Goal: Information Seeking & Learning: Learn about a topic

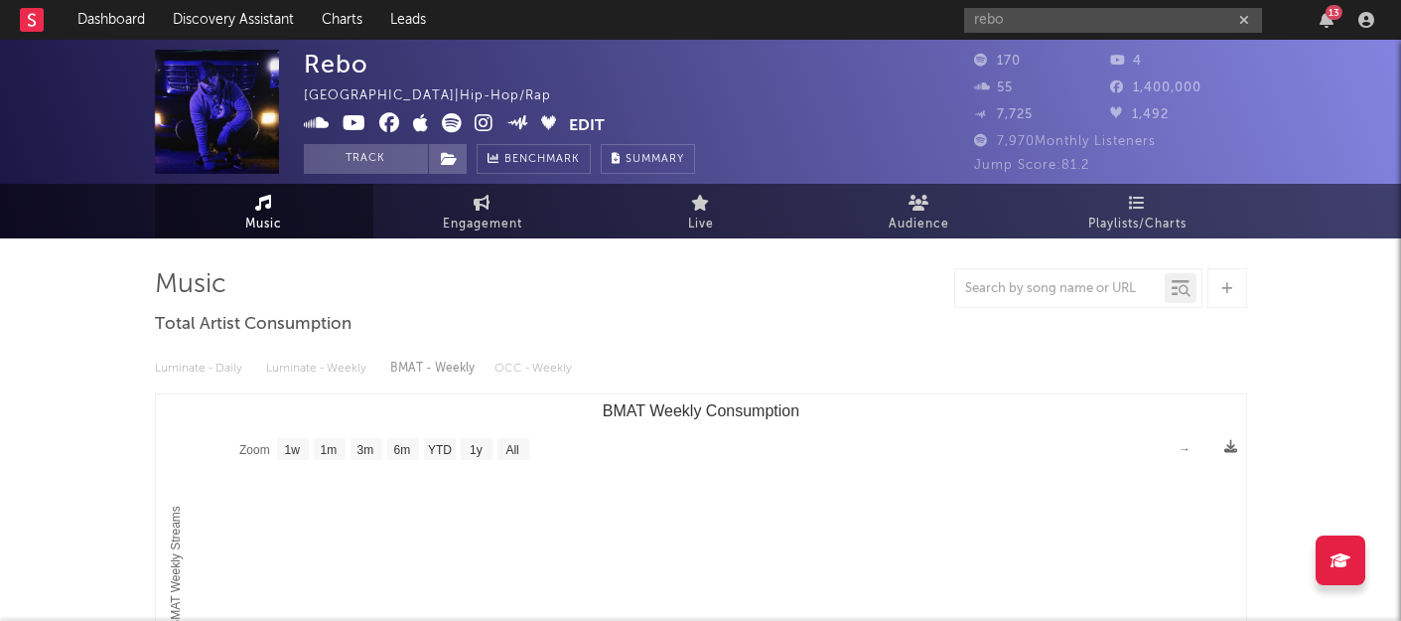
select select "1w"
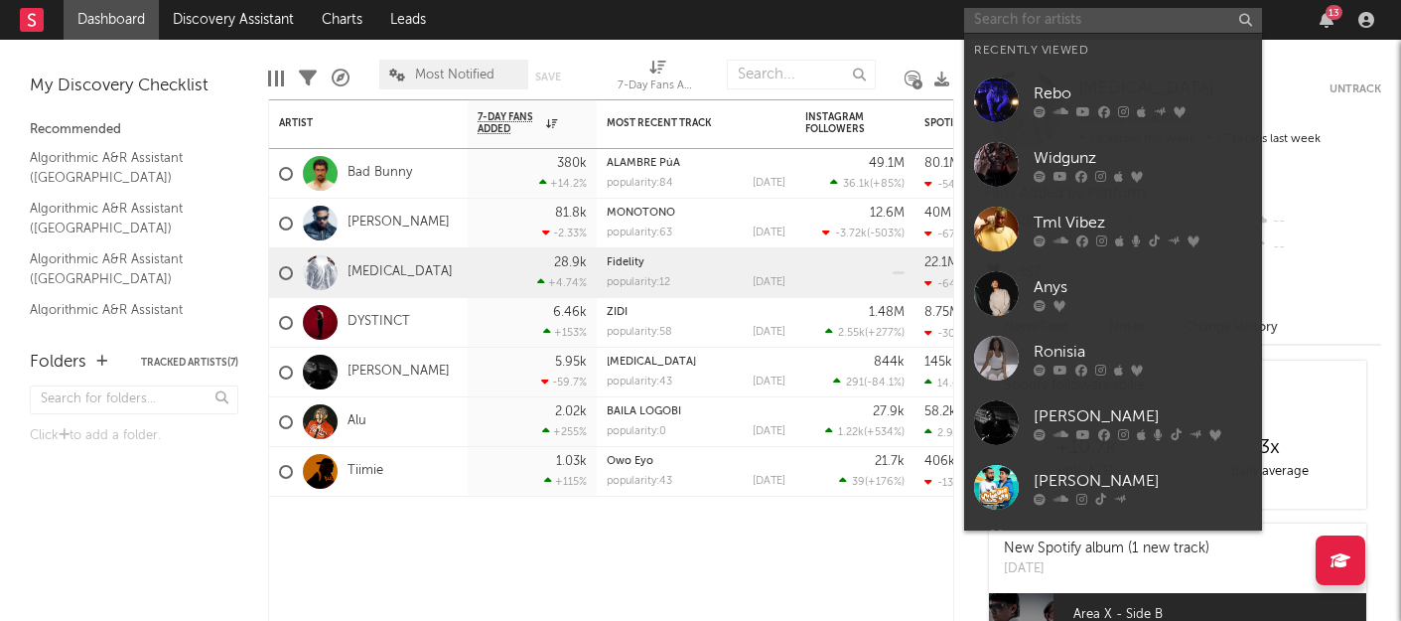
click at [1059, 16] on input "text" at bounding box center [1113, 20] width 298 height 25
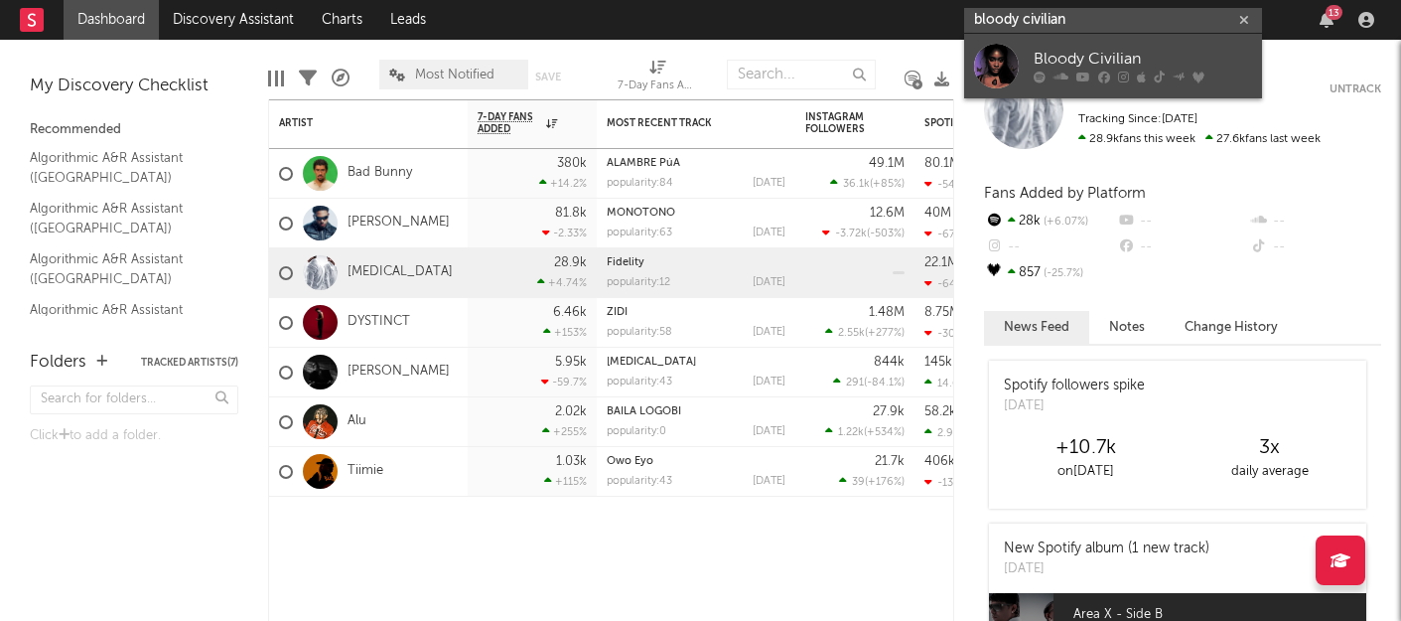
type input "bloody civilian"
click at [1072, 70] on div "Bloody Civilian" at bounding box center [1143, 60] width 218 height 24
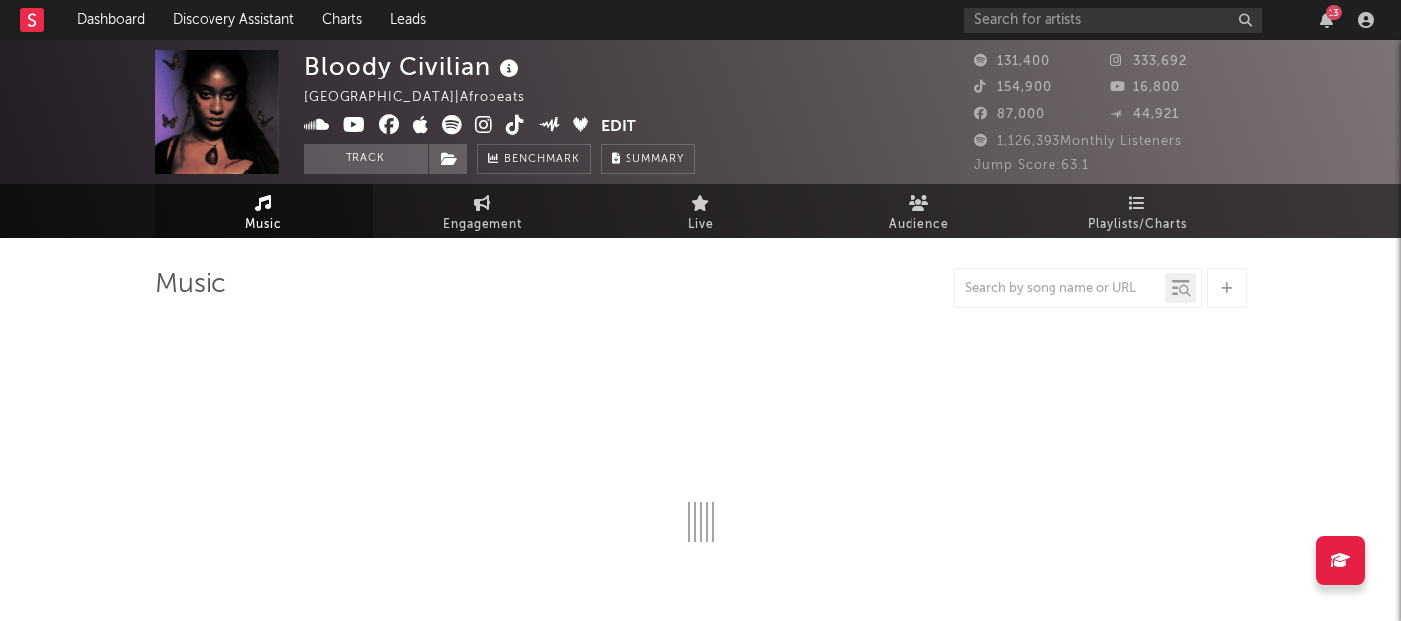
select select "6m"
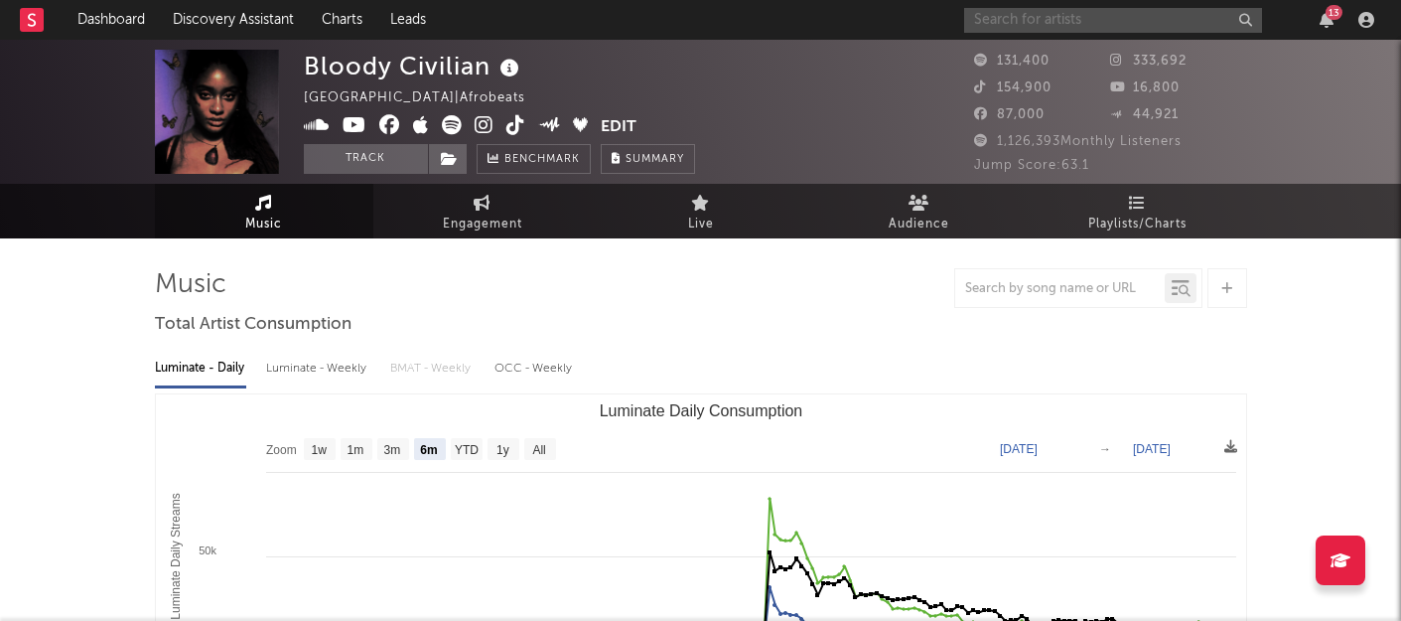
click at [1080, 17] on input "text" at bounding box center [1113, 20] width 298 height 25
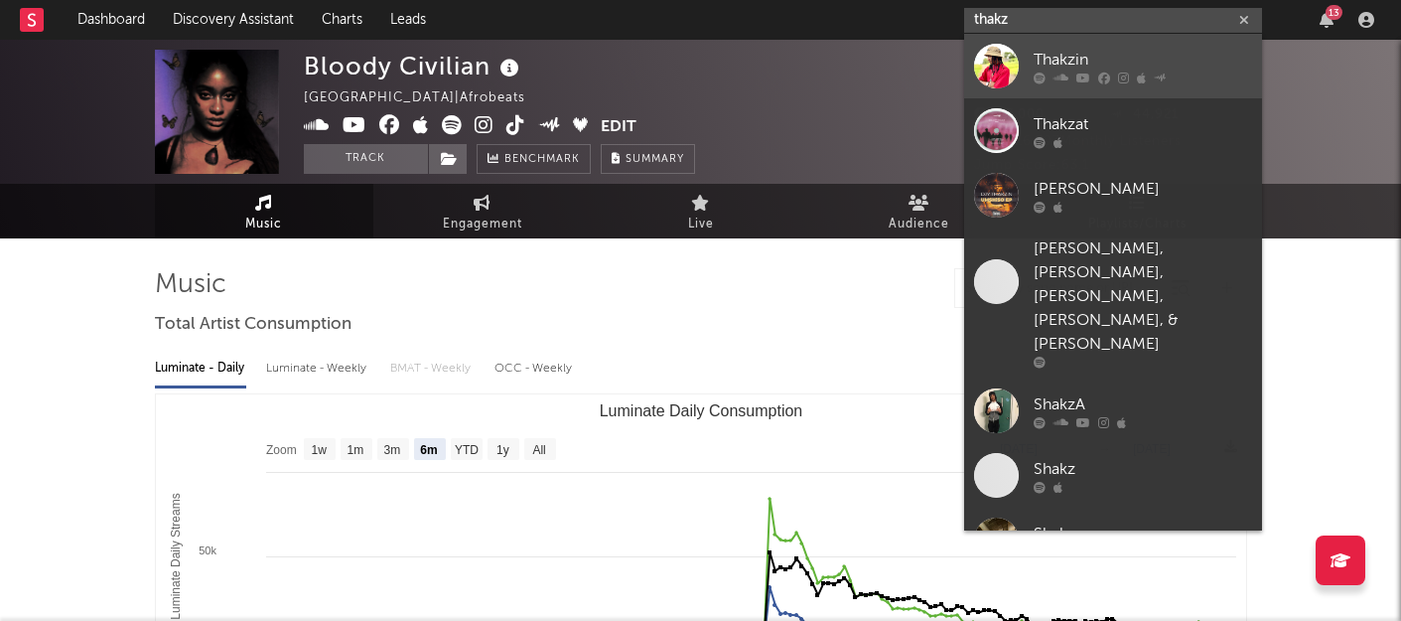
type input "thakz"
click at [1039, 60] on div "Thakzin" at bounding box center [1143, 60] width 218 height 24
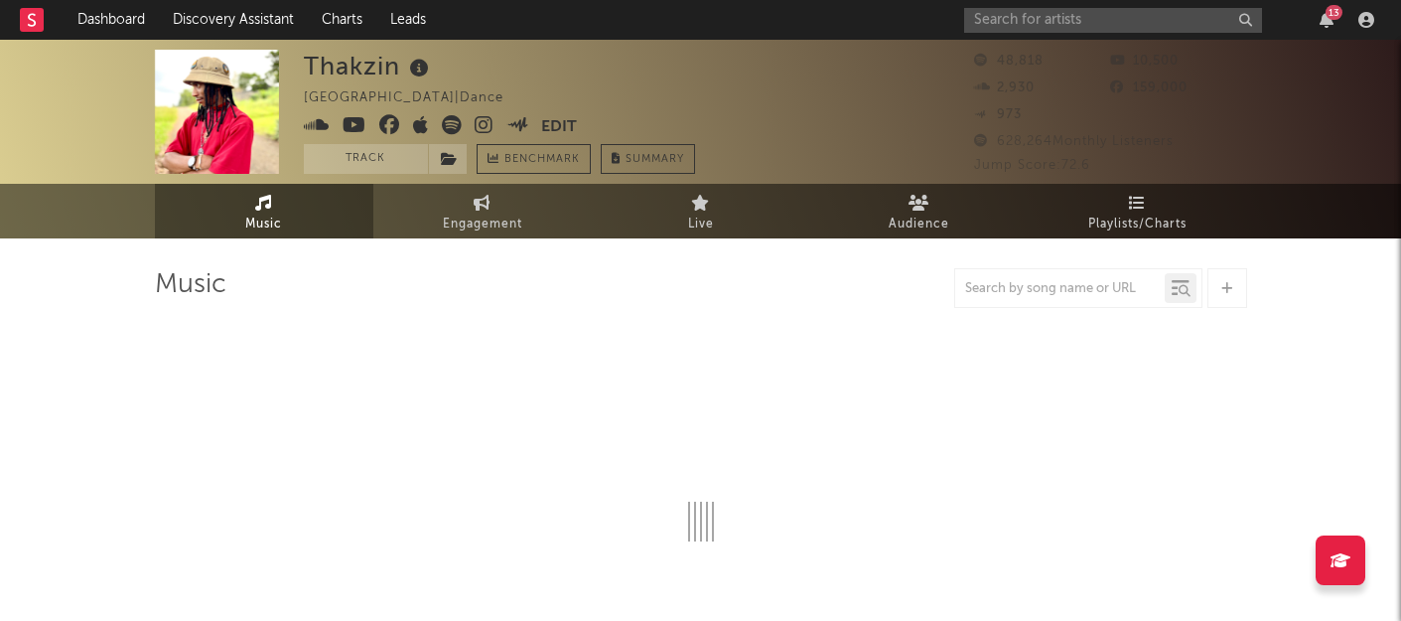
select select "6m"
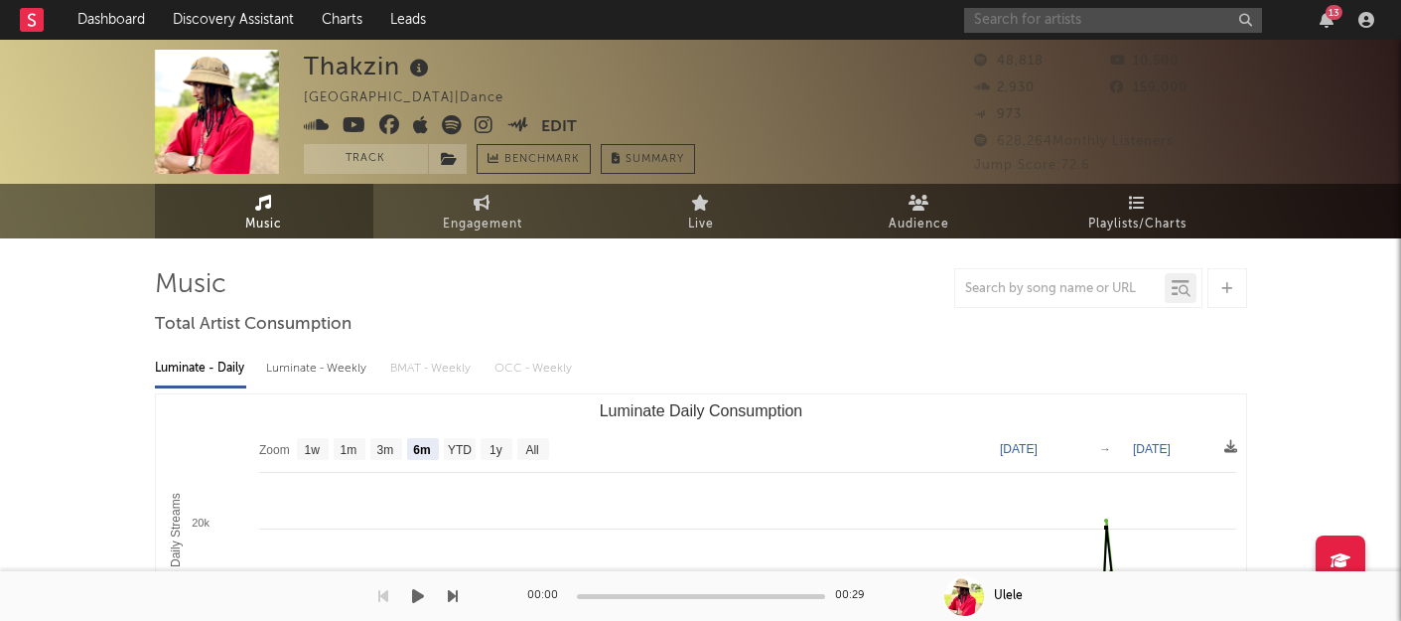
click at [1105, 15] on input "text" at bounding box center [1113, 20] width 298 height 25
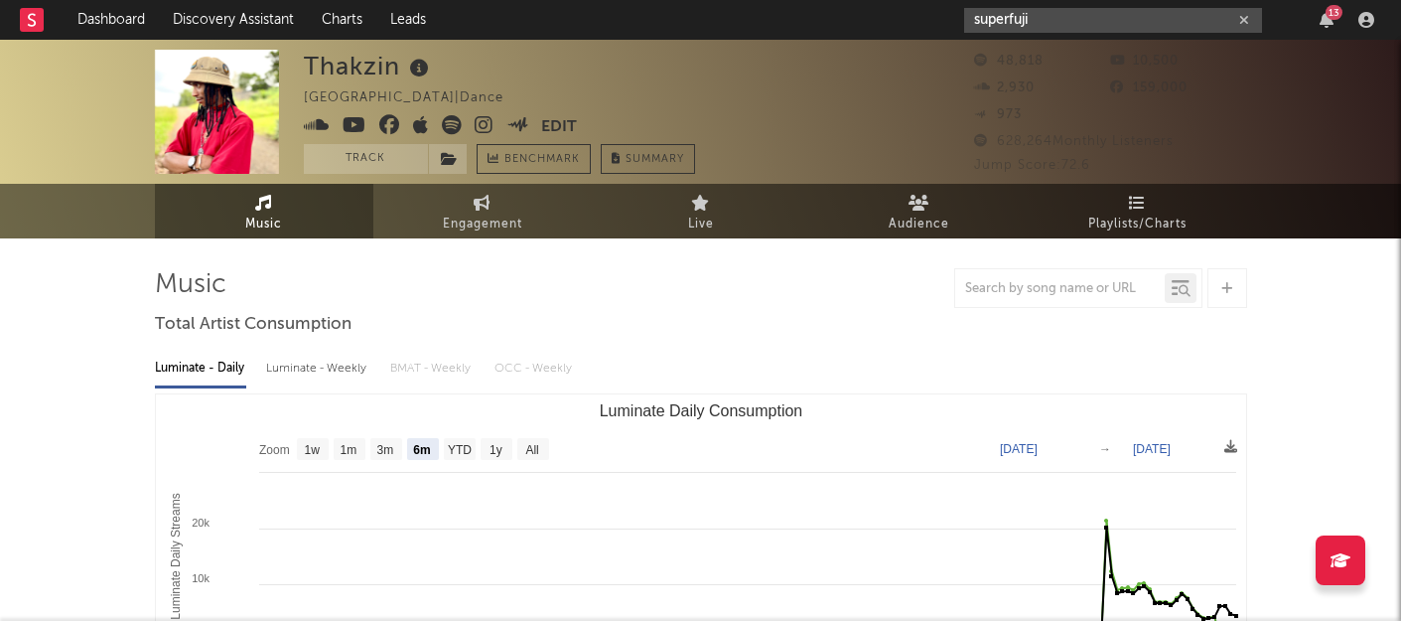
click at [978, 16] on input "superfuji" at bounding box center [1113, 20] width 298 height 25
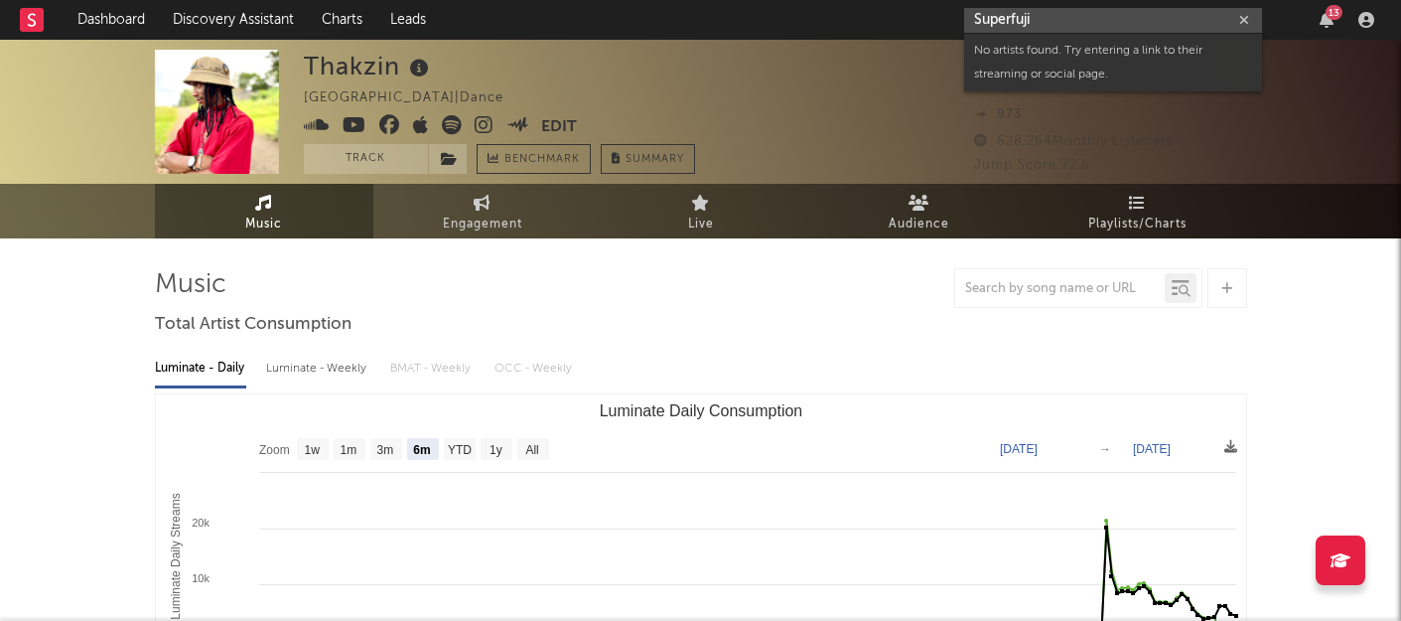
click at [1118, 21] on input "Superfuji" at bounding box center [1113, 20] width 298 height 25
click at [1112, 13] on input "Superfuji" at bounding box center [1113, 20] width 298 height 25
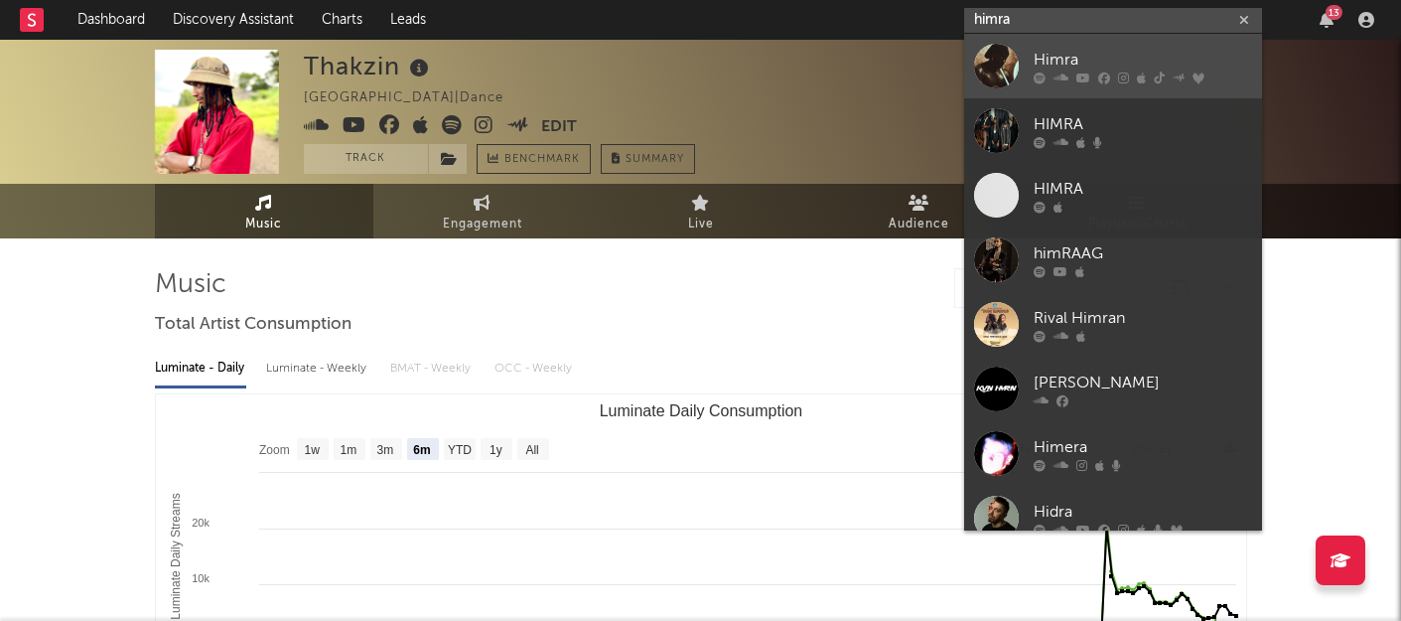
type input "himra"
click at [1108, 68] on div "Himra" at bounding box center [1143, 60] width 218 height 24
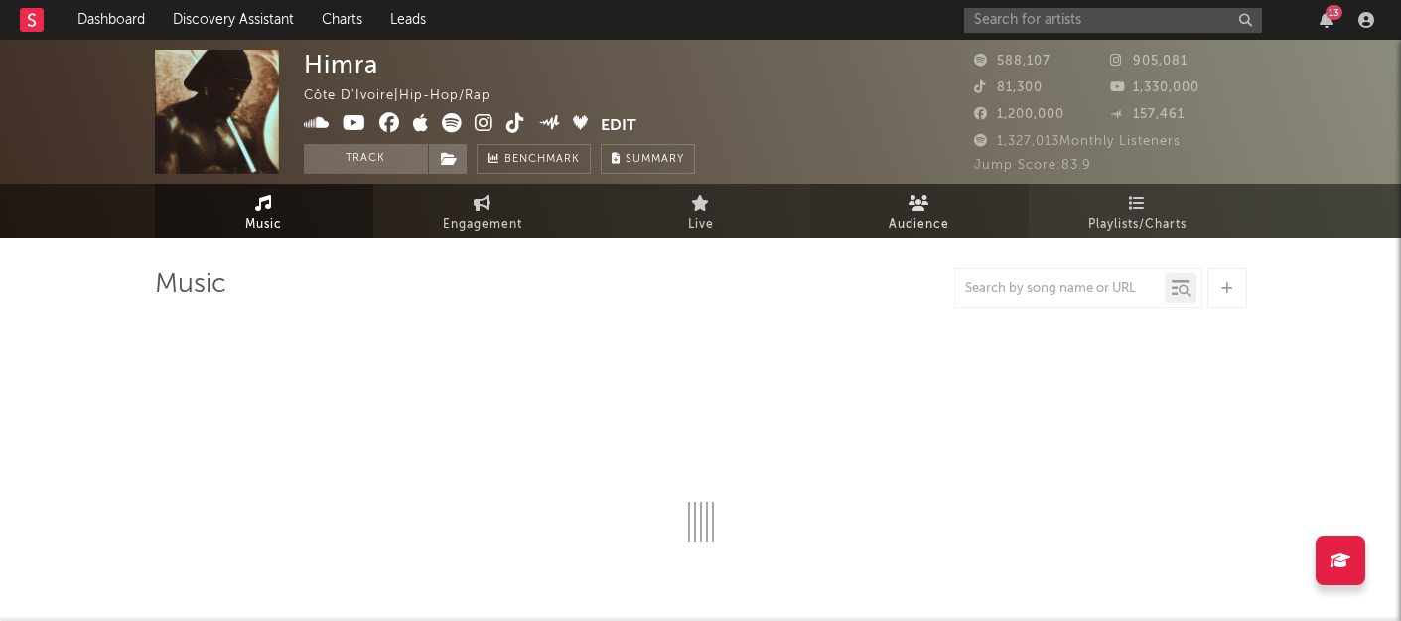
select select "6m"
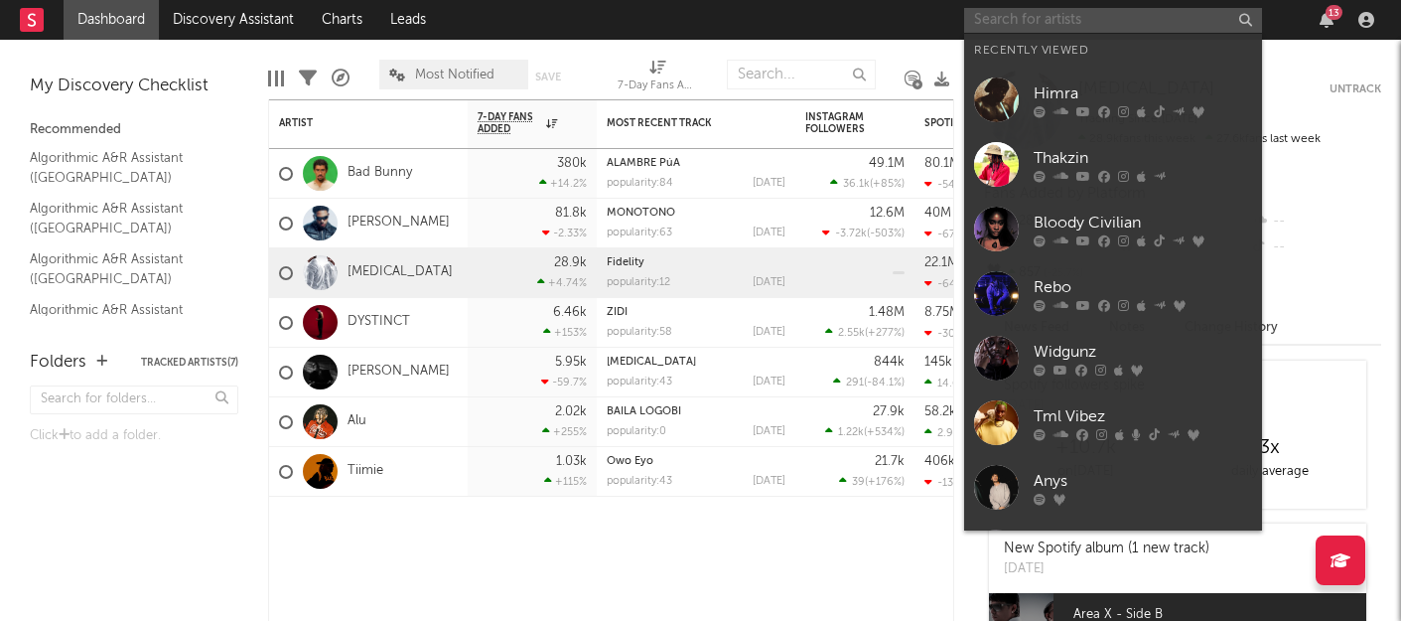
click at [1174, 19] on input "text" at bounding box center [1113, 20] width 298 height 25
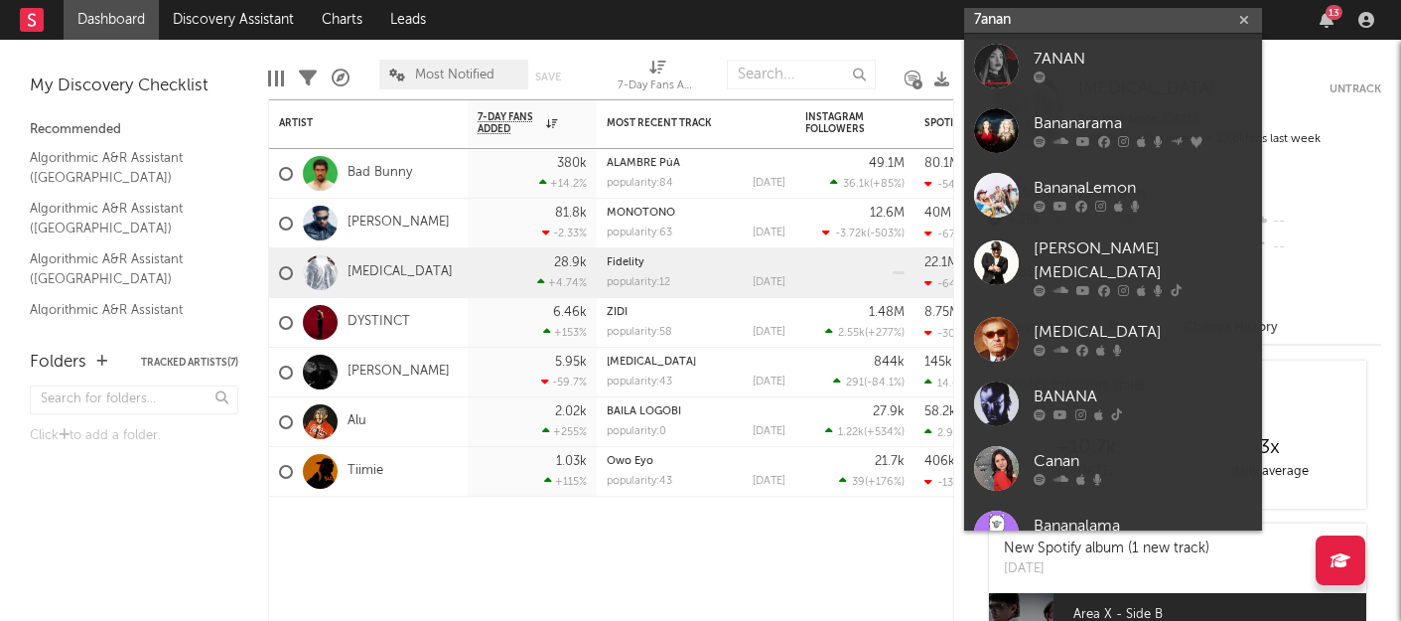
type input "7anan"
click at [1145, 75] on div at bounding box center [1143, 77] width 218 height 12
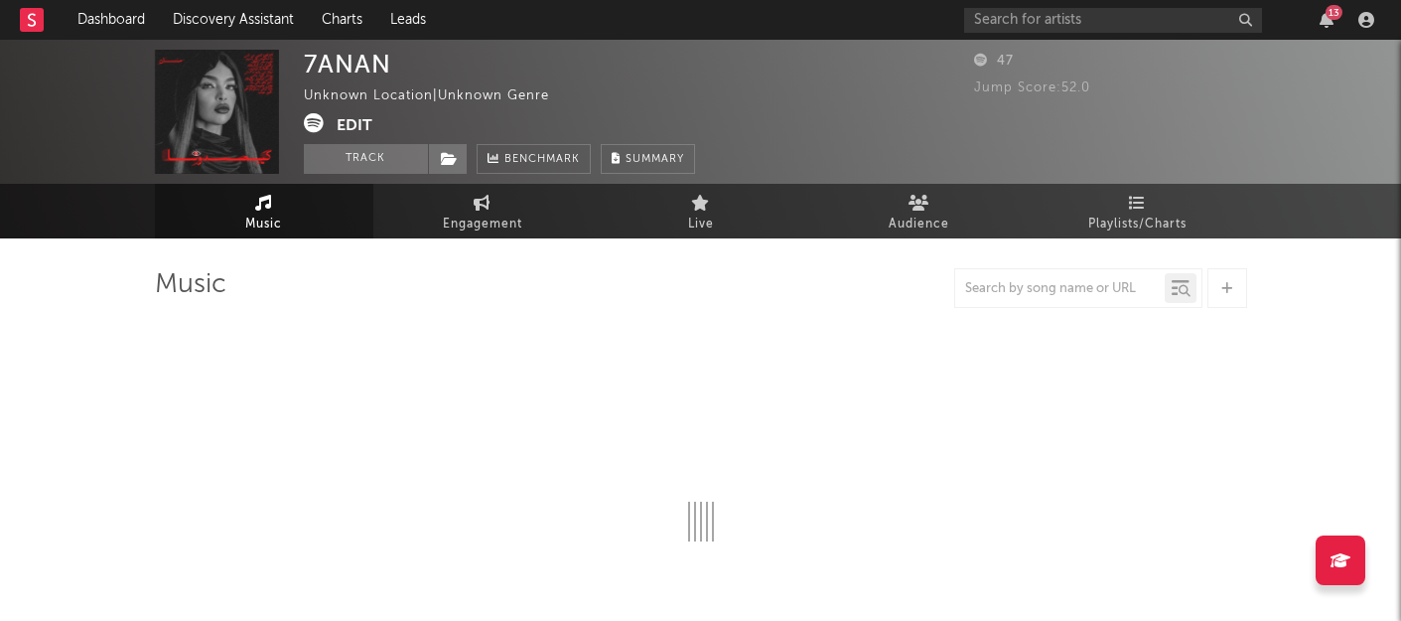
select select "1w"
